Goal: Task Accomplishment & Management: Use online tool/utility

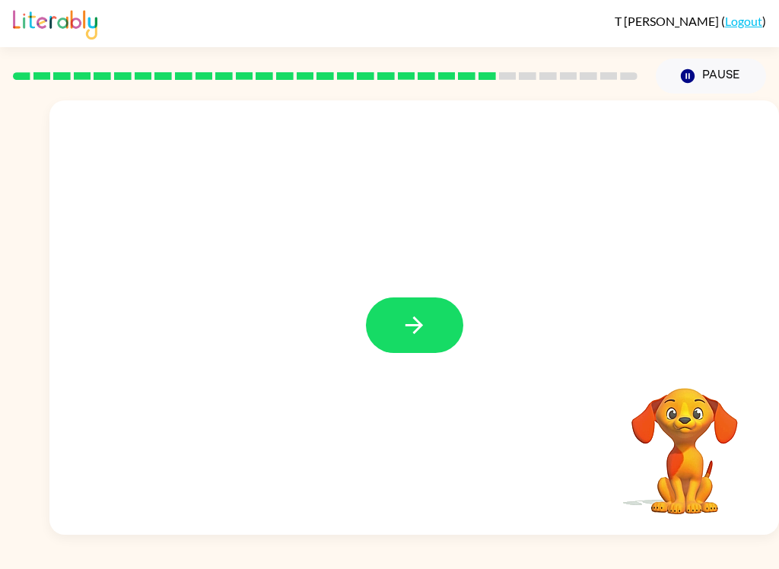
click at [371, 330] on button "button" at bounding box center [414, 326] width 97 height 56
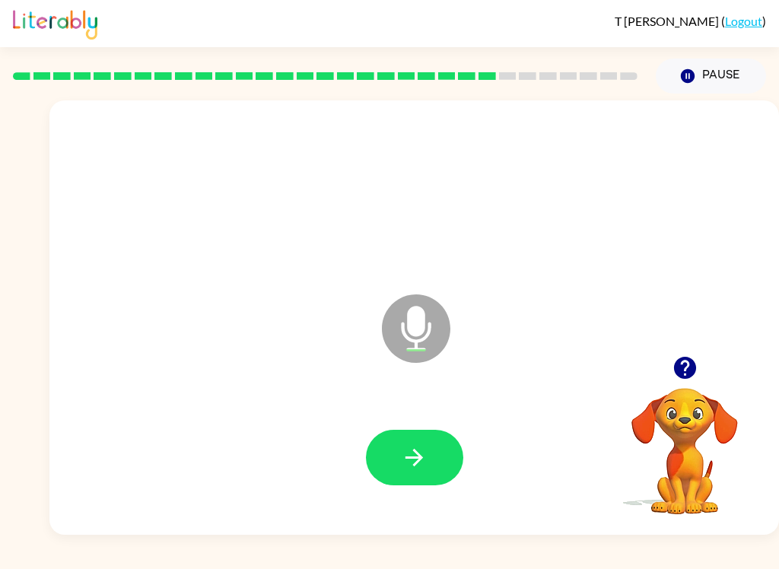
click at [419, 444] on button "button" at bounding box center [414, 458] width 97 height 56
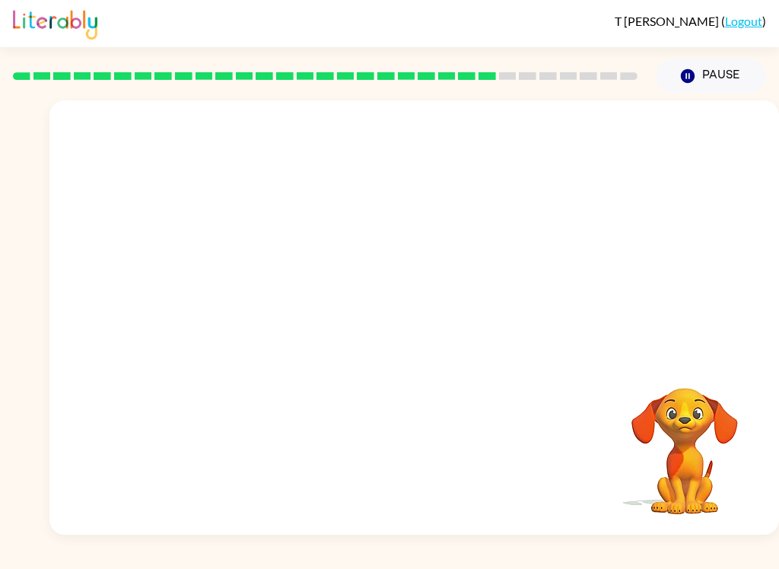
click at [709, 92] on button "Pause Pause" at bounding box center [711, 76] width 110 height 35
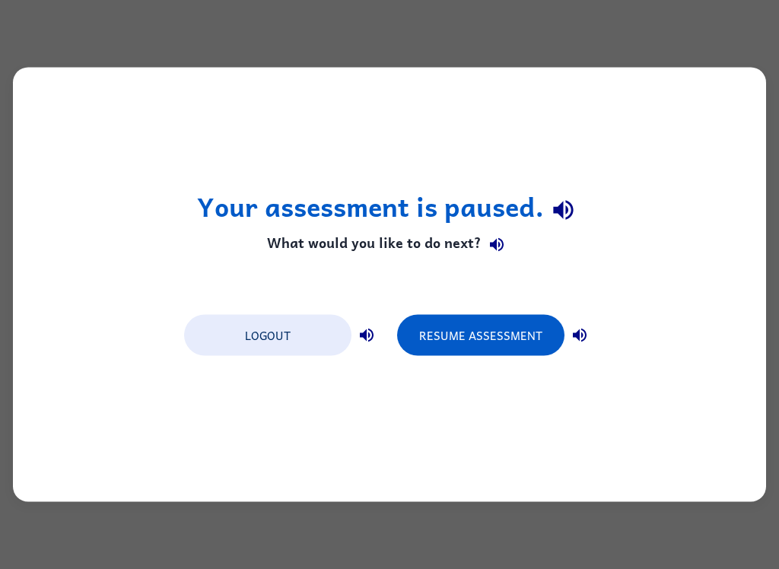
click at [21, 563] on div "Your assessment is paused. What would you like to do next? Logout Resume Assess…" at bounding box center [389, 284] width 779 height 569
click at [472, 330] on button "Resume Assessment" at bounding box center [480, 335] width 167 height 41
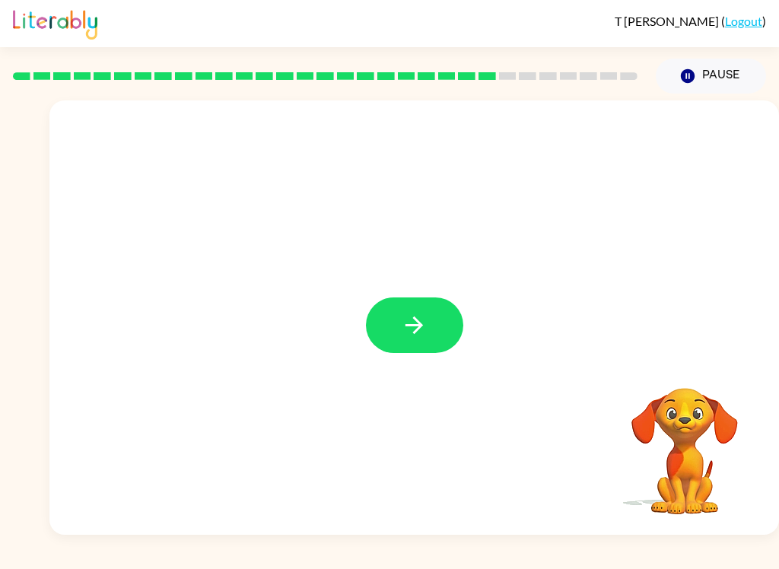
click at [421, 332] on icon "button" at bounding box center [414, 325] width 27 height 27
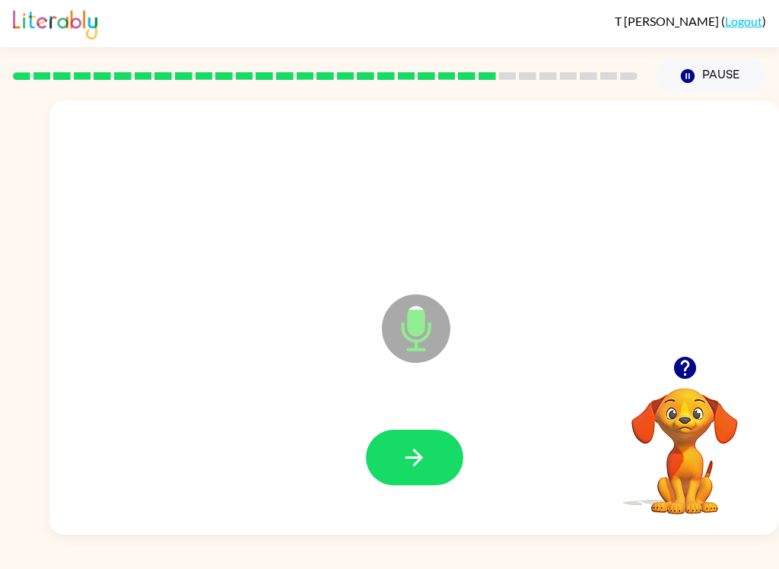
click at [390, 448] on button "button" at bounding box center [414, 458] width 97 height 56
click at [414, 467] on icon "button" at bounding box center [414, 458] width 27 height 27
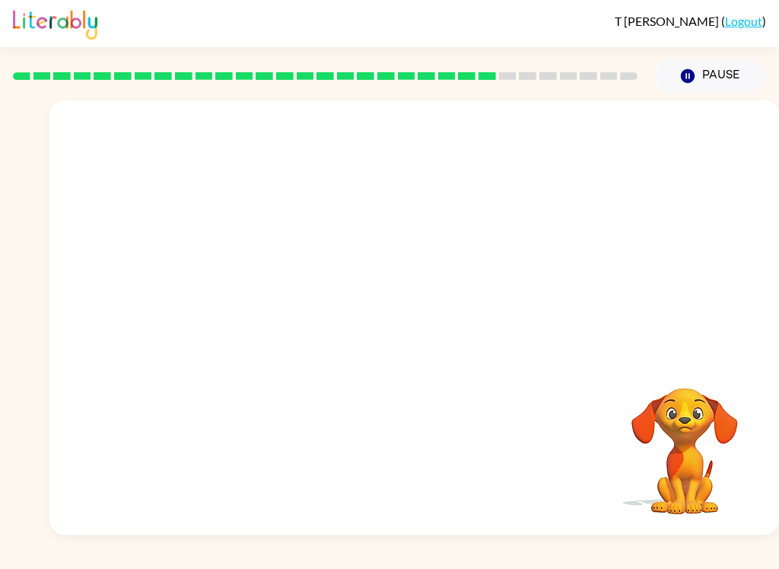
click at [186, 563] on div "T Wen ( Logout ) Pause Pause Your browser must support playing .mp4 files to us…" at bounding box center [389, 284] width 779 height 569
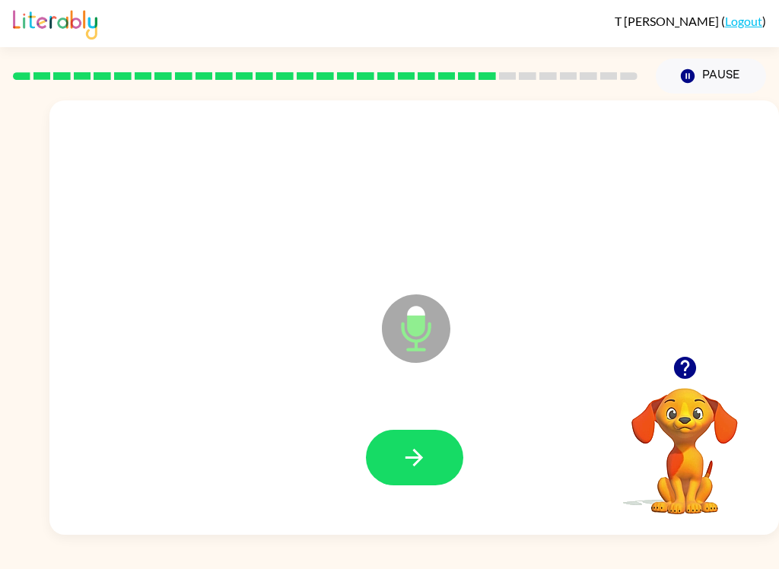
click at [435, 457] on button "button" at bounding box center [414, 458] width 97 height 56
click at [438, 454] on button "button" at bounding box center [414, 458] width 97 height 56
click at [416, 435] on button "button" at bounding box center [414, 458] width 97 height 56
click at [400, 456] on button "button" at bounding box center [414, 458] width 97 height 56
click at [450, 480] on button "button" at bounding box center [414, 458] width 97 height 56
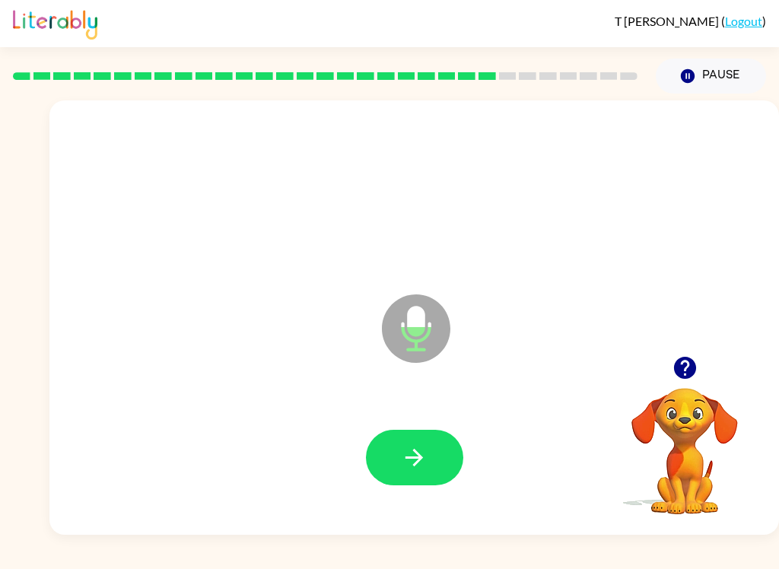
click at [425, 462] on icon "button" at bounding box center [414, 458] width 27 height 27
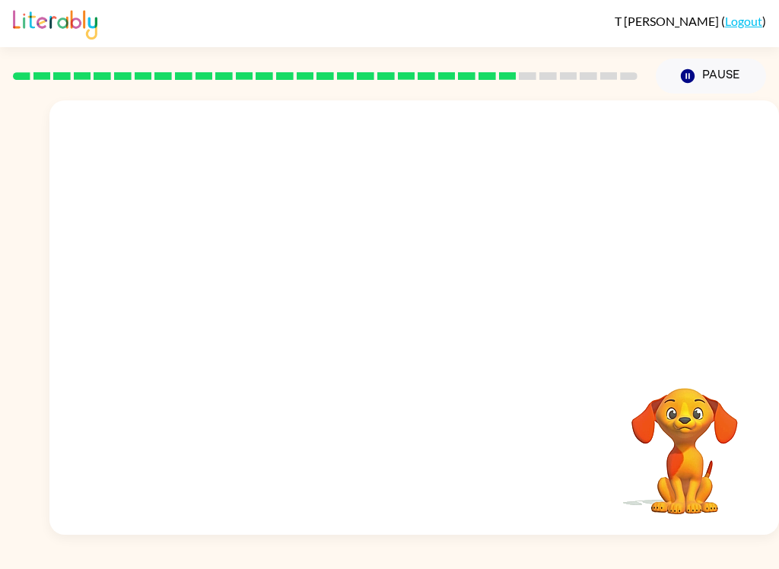
click at [713, 76] on button "Pause Pause" at bounding box center [711, 76] width 110 height 35
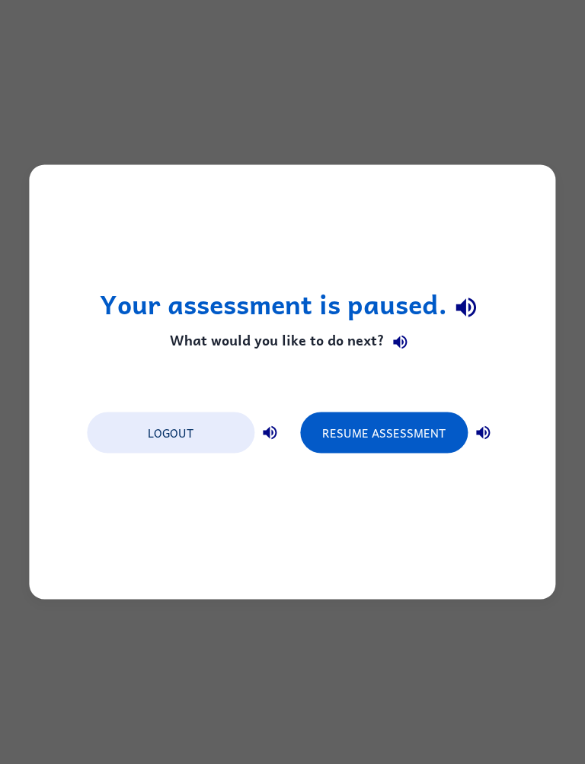
click at [356, 406] on div "Logout Resume Assessment" at bounding box center [292, 432] width 426 height 58
click at [379, 439] on button "Resume Assessment" at bounding box center [383, 433] width 167 height 41
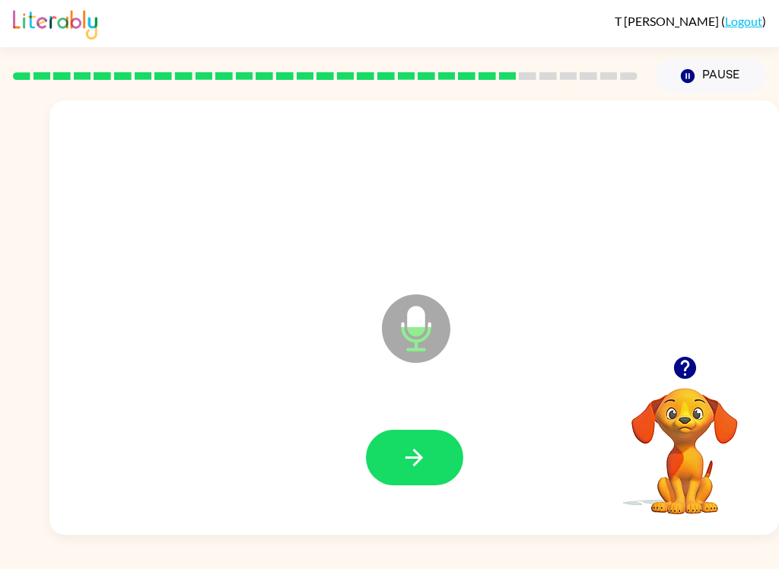
click at [413, 460] on icon "button" at bounding box center [414, 458] width 27 height 27
click at [433, 449] on button "button" at bounding box center [414, 458] width 97 height 56
click at [427, 454] on icon "button" at bounding box center [414, 458] width 27 height 27
click at [409, 456] on icon "button" at bounding box center [414, 458] width 27 height 27
click at [418, 455] on icon "button" at bounding box center [415, 458] width 18 height 18
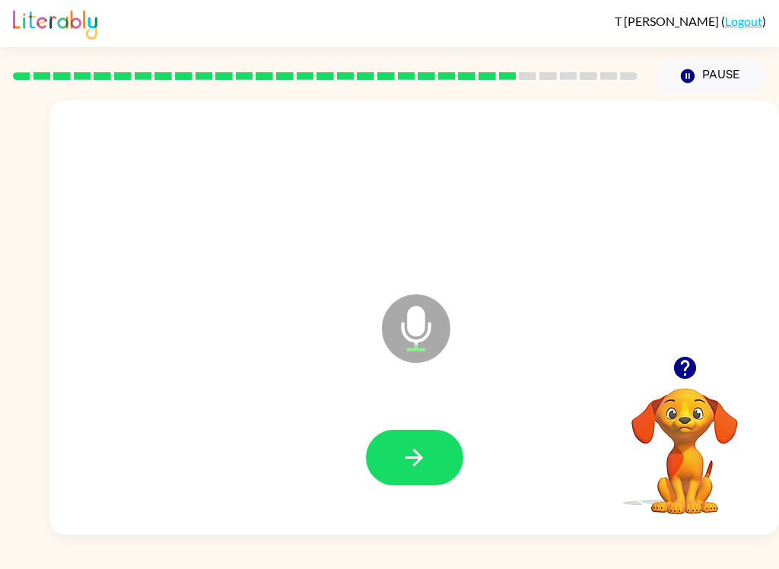
click at [424, 461] on icon "button" at bounding box center [414, 458] width 27 height 27
click at [433, 461] on button "button" at bounding box center [414, 458] width 97 height 56
click at [434, 454] on button "button" at bounding box center [414, 458] width 97 height 56
click at [425, 461] on icon "button" at bounding box center [414, 458] width 27 height 27
click at [397, 470] on button "button" at bounding box center [414, 458] width 97 height 56
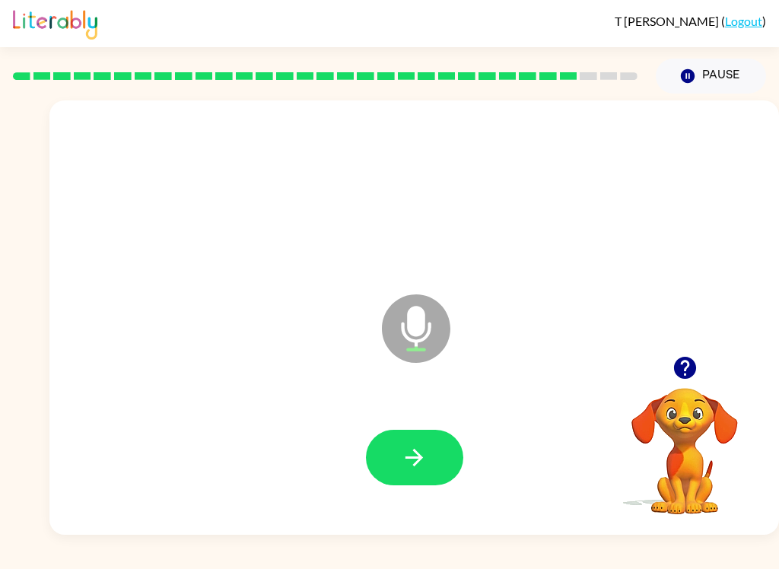
click at [412, 469] on icon "button" at bounding box center [414, 458] width 27 height 27
click at [417, 454] on icon "button" at bounding box center [415, 458] width 18 height 18
click at [422, 452] on icon "button" at bounding box center [414, 458] width 27 height 27
click at [420, 458] on icon "button" at bounding box center [415, 458] width 18 height 18
click at [423, 433] on button "button" at bounding box center [414, 458] width 97 height 56
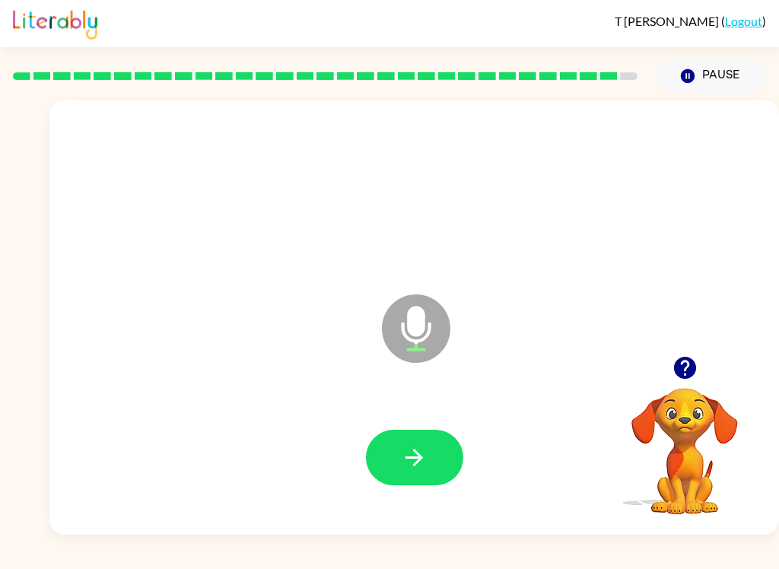
click at [424, 449] on icon "button" at bounding box center [414, 458] width 27 height 27
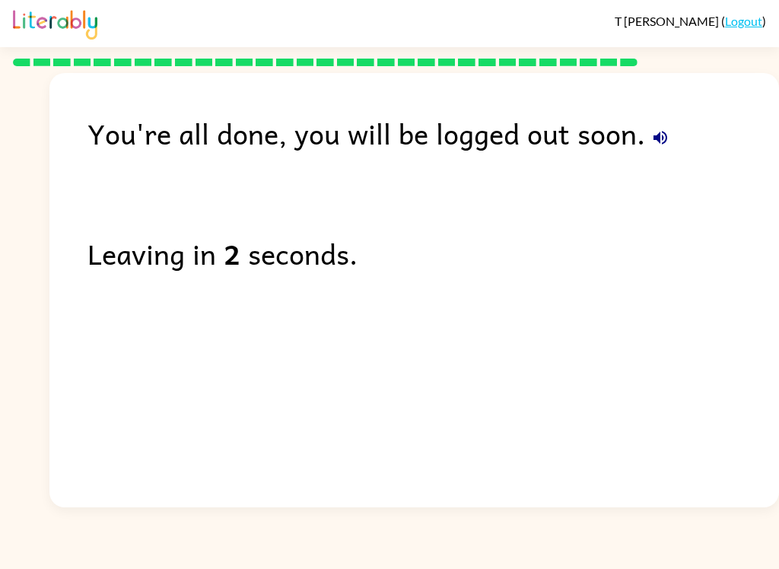
click at [645, 142] on button "button" at bounding box center [660, 138] width 30 height 30
